Goal: Find specific page/section: Find specific page/section

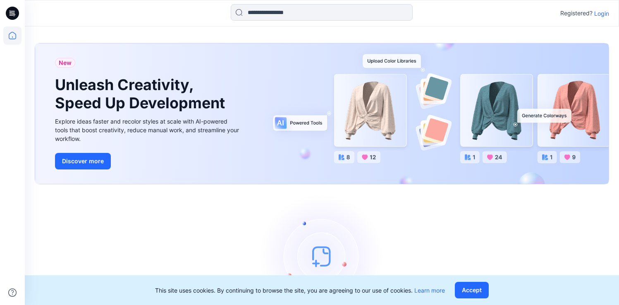
click at [601, 13] on p "Login" at bounding box center [601, 13] width 15 height 9
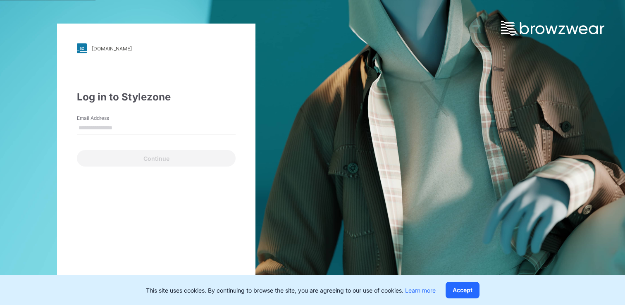
click at [183, 130] on input "Email Address" at bounding box center [156, 128] width 159 height 12
type input "**********"
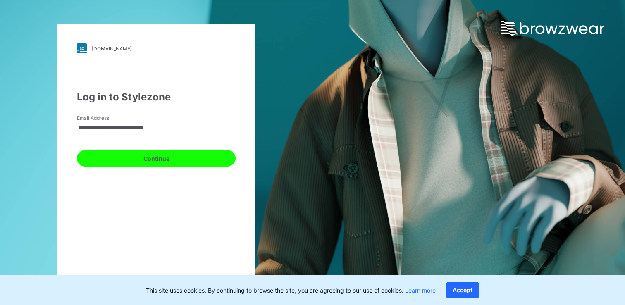
click at [167, 155] on button "Continue" at bounding box center [156, 158] width 159 height 17
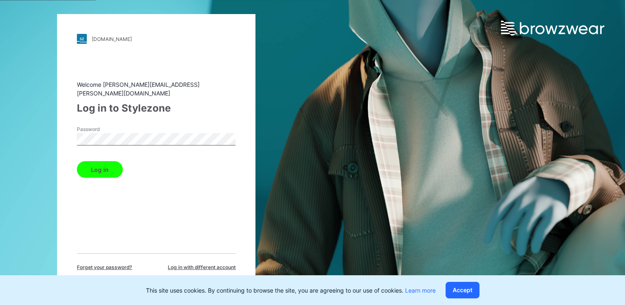
click at [102, 163] on button "Log in" at bounding box center [100, 169] width 46 height 17
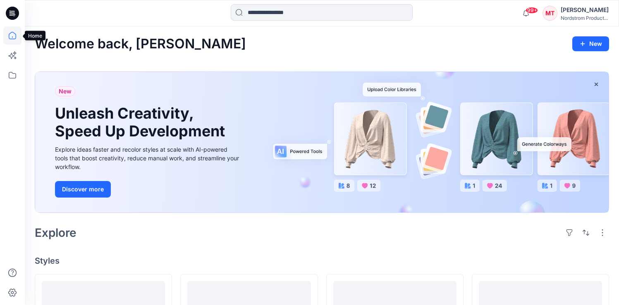
click at [15, 39] on icon at bounding box center [12, 35] width 18 height 18
click at [17, 74] on icon at bounding box center [12, 75] width 18 height 18
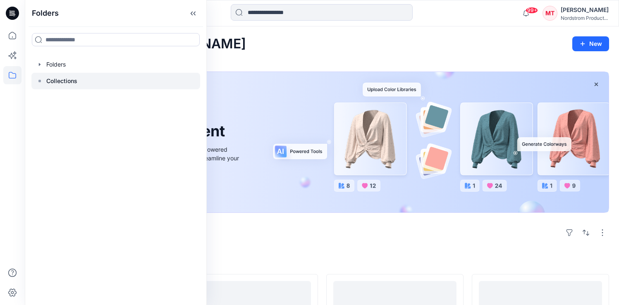
click at [41, 77] on div at bounding box center [115, 81] width 169 height 17
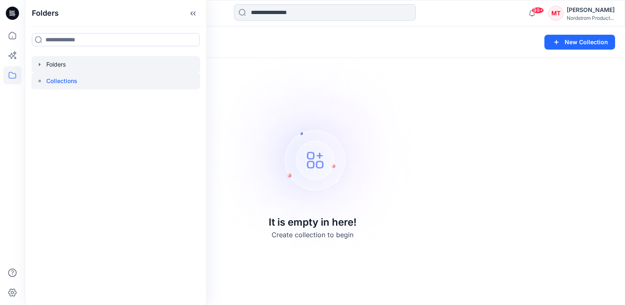
click at [43, 62] on icon "button" at bounding box center [39, 64] width 7 height 7
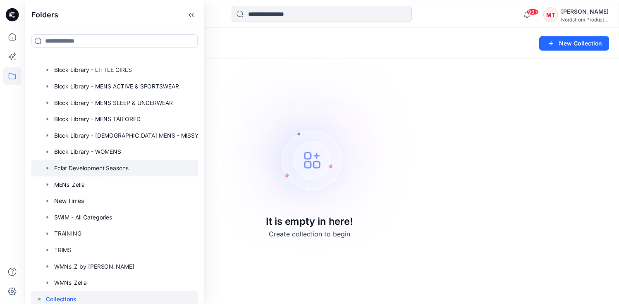
scroll to position [165, 0]
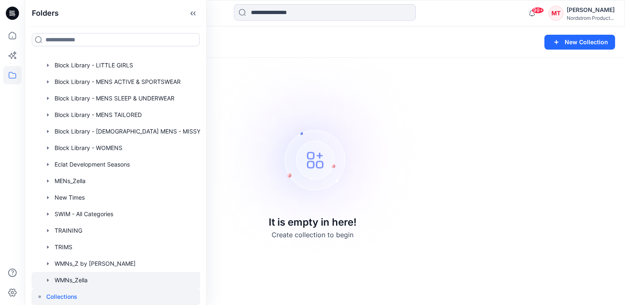
click at [73, 280] on div at bounding box center [118, 280] width 174 height 17
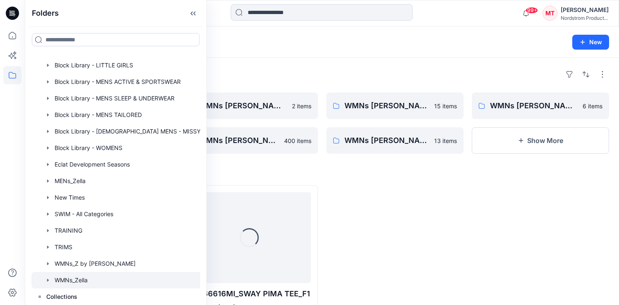
click at [48, 280] on icon "button" at bounding box center [48, 280] width 2 height 3
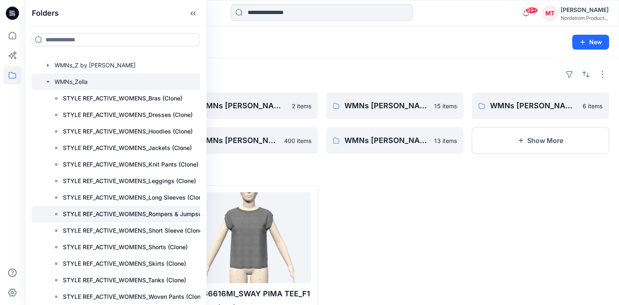
scroll to position [365, 0]
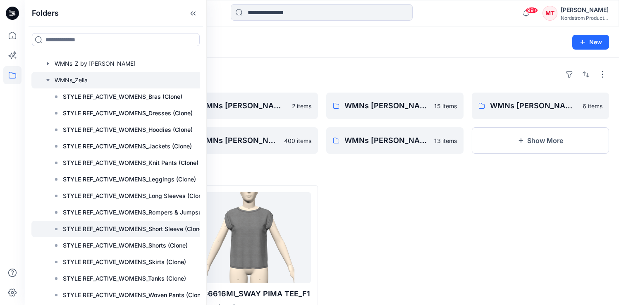
click at [117, 230] on p "STYLE REF_ACTIVE_WOMENS_Short Sleeve (Clone)" at bounding box center [134, 229] width 142 height 10
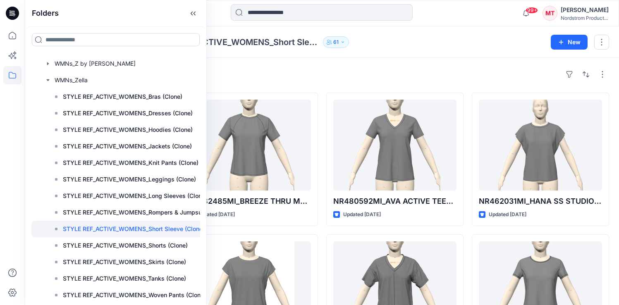
click at [429, 67] on div "Styles NR486875MI_SS SPRING PERF TEE_F1 Updated 12 days ago NR478994MI_ENERGY S…" at bounding box center [322, 303] width 594 height 491
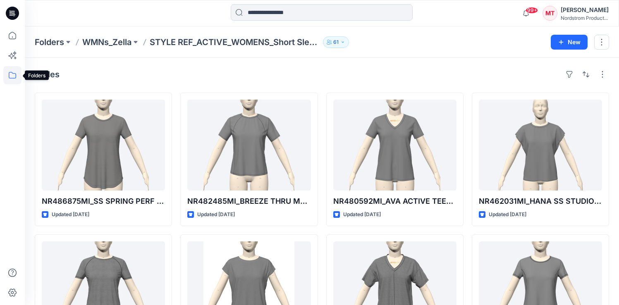
click at [12, 76] on icon at bounding box center [12, 75] width 18 height 18
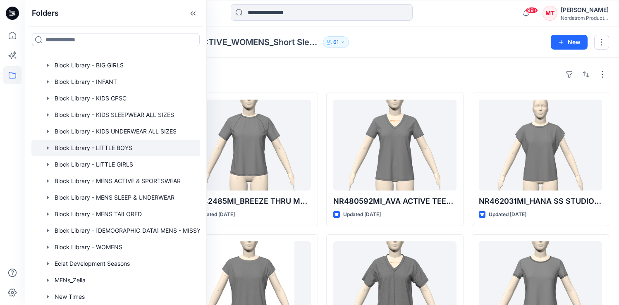
scroll to position [96, 0]
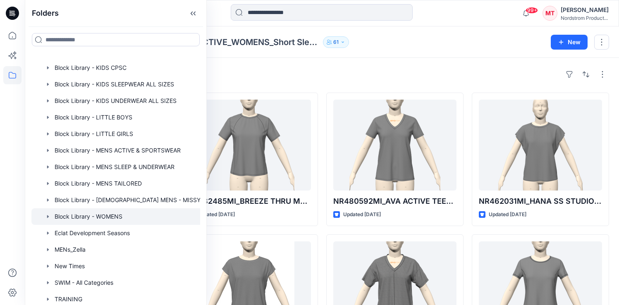
click at [46, 216] on icon "button" at bounding box center [48, 216] width 7 height 7
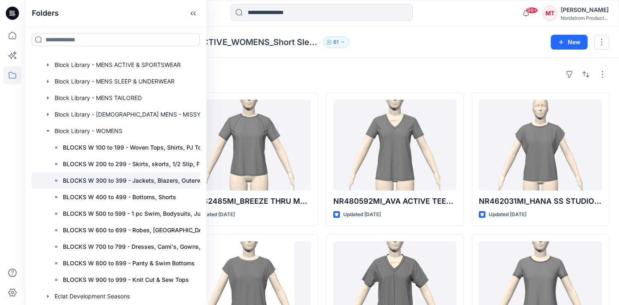
scroll to position [188, 0]
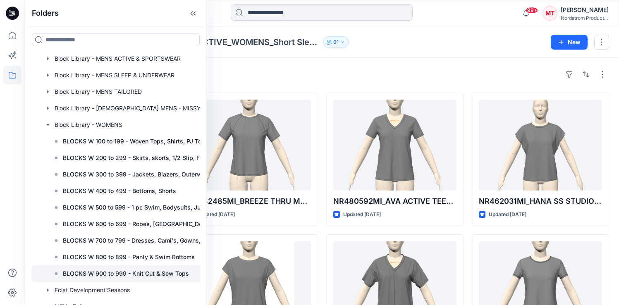
click at [82, 273] on p "BLOCKS W 900 to 999 - Knit Cut & Sew Tops" at bounding box center [126, 274] width 126 height 10
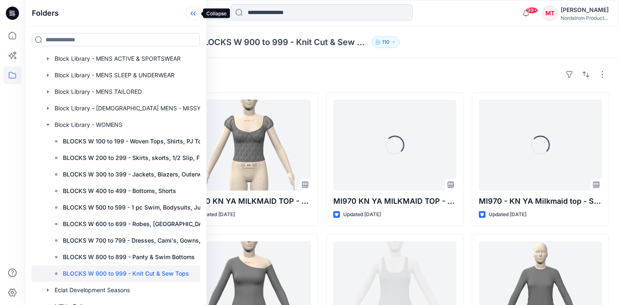
click at [192, 16] on icon at bounding box center [193, 14] width 13 height 14
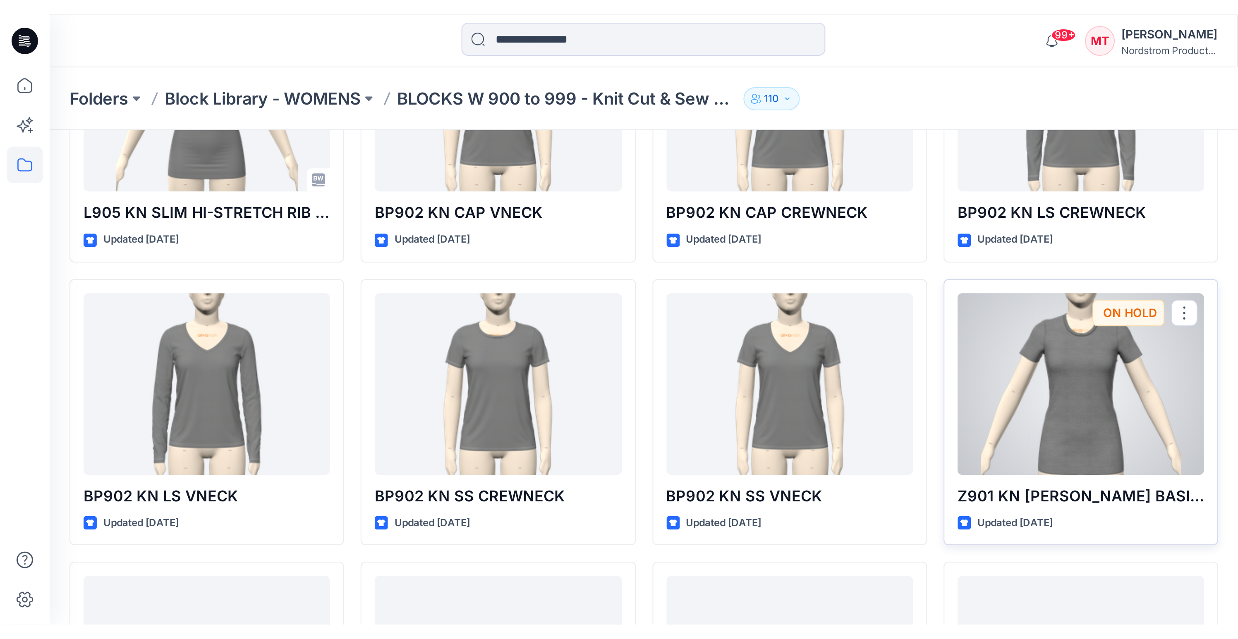
scroll to position [2776, 0]
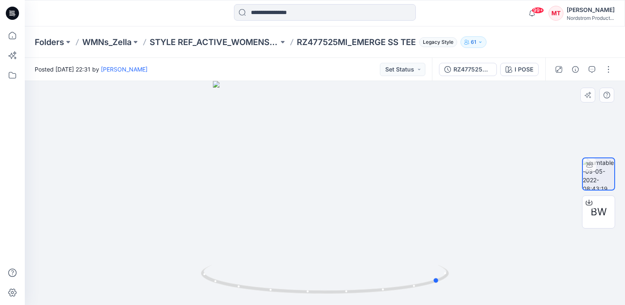
drag, startPoint x: 380, startPoint y: 219, endPoint x: 251, endPoint y: 235, distance: 130.8
click at [251, 235] on div at bounding box center [325, 193] width 600 height 224
drag, startPoint x: 271, startPoint y: 205, endPoint x: 354, endPoint y: 195, distance: 82.8
click at [354, 195] on div at bounding box center [325, 193] width 600 height 224
drag, startPoint x: 297, startPoint y: 228, endPoint x: 195, endPoint y: 227, distance: 102.6
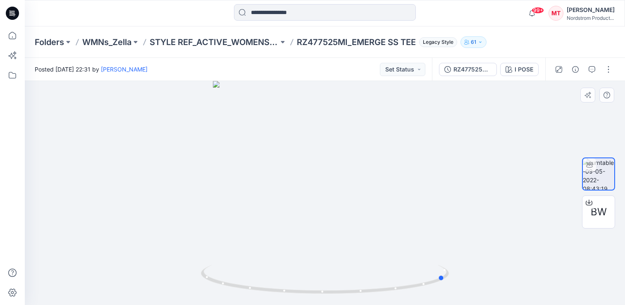
click at [195, 227] on div at bounding box center [325, 193] width 600 height 224
drag, startPoint x: 306, startPoint y: 200, endPoint x: 371, endPoint y: 202, distance: 65.0
click at [371, 202] on div at bounding box center [325, 193] width 600 height 224
drag, startPoint x: 371, startPoint y: 201, endPoint x: 443, endPoint y: 189, distance: 73.3
click at [443, 189] on div at bounding box center [325, 193] width 600 height 224
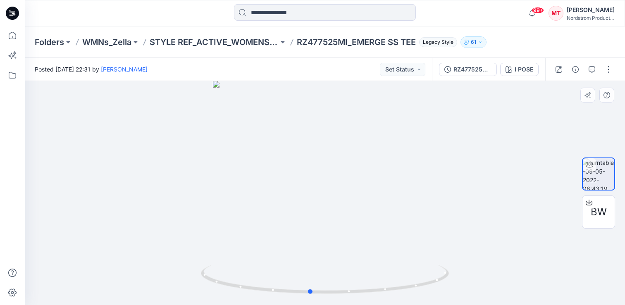
drag, startPoint x: 285, startPoint y: 191, endPoint x: 355, endPoint y: 188, distance: 70.3
click at [355, 188] on div at bounding box center [325, 193] width 600 height 224
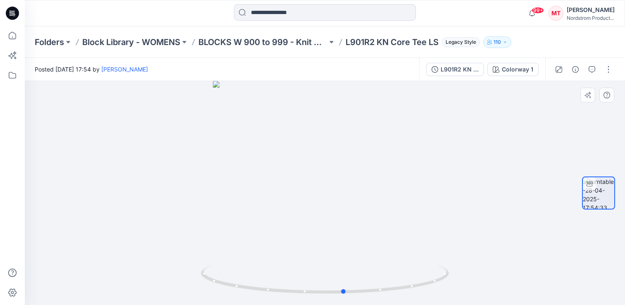
drag, startPoint x: 374, startPoint y: 223, endPoint x: 396, endPoint y: 234, distance: 24.0
click at [396, 234] on div at bounding box center [325, 193] width 600 height 224
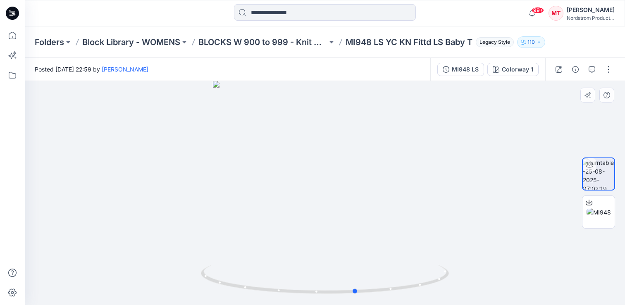
drag, startPoint x: 365, startPoint y: 219, endPoint x: 397, endPoint y: 234, distance: 35.0
click at [397, 234] on div at bounding box center [325, 193] width 600 height 224
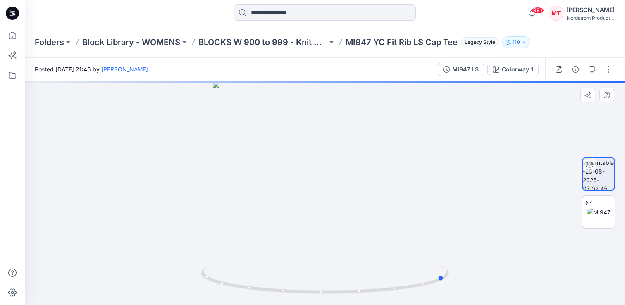
drag, startPoint x: 371, startPoint y: 236, endPoint x: 243, endPoint y: 242, distance: 127.9
click at [243, 242] on div at bounding box center [325, 193] width 600 height 224
